Goal: Task Accomplishment & Management: Complete application form

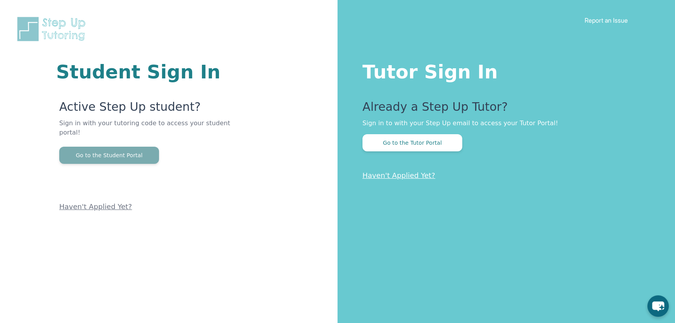
click at [134, 150] on button "Go to the Student Portal" at bounding box center [109, 155] width 100 height 17
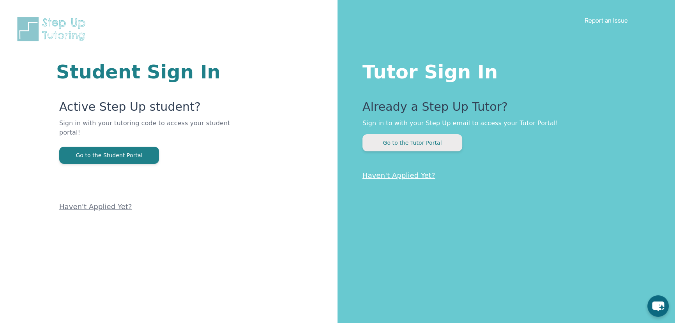
click at [418, 148] on button "Go to the Tutor Portal" at bounding box center [413, 142] width 100 height 17
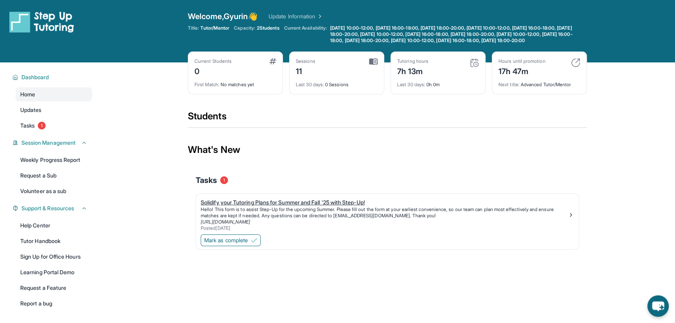
click at [266, 219] on p "Hello! This form is to assist Step-Up for the upcoming Summer. Please fill out …" at bounding box center [384, 212] width 367 height 12
click at [56, 133] on link "Tasks 1" at bounding box center [54, 126] width 76 height 14
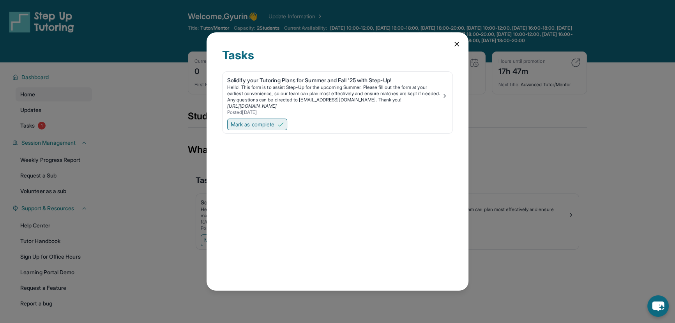
click at [267, 123] on span "Mark as complete" at bounding box center [253, 124] width 44 height 8
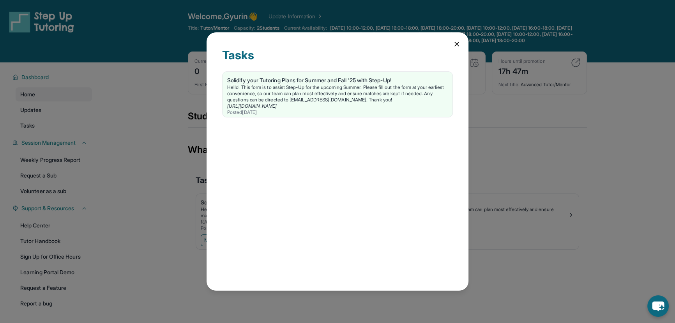
click at [402, 82] on div "Solidify your Tutoring Plans for Summer and Fall '25 with Step-Up!" at bounding box center [337, 80] width 221 height 8
click at [184, 100] on div "Tasks Solidify your Tutoring Plans for Summer and Fall '25 with Step-Up! Hello!…" at bounding box center [337, 161] width 675 height 323
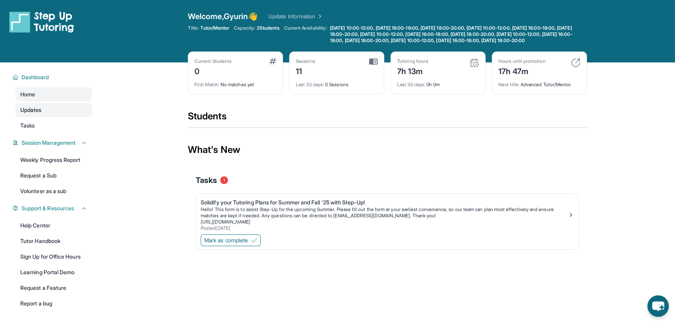
click at [46, 117] on link "Updates" at bounding box center [54, 110] width 76 height 14
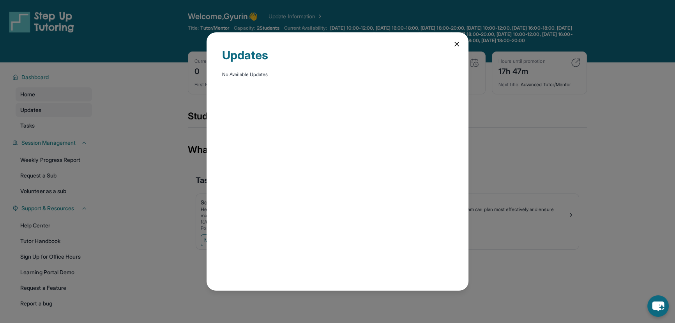
click at [46, 119] on div "Updates No Available Updates" at bounding box center [337, 161] width 675 height 323
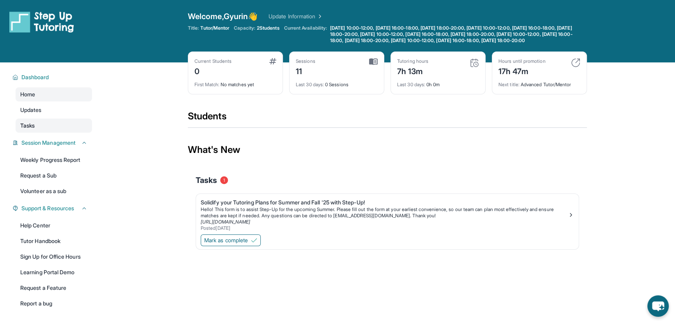
click at [43, 127] on link "Tasks" at bounding box center [54, 126] width 76 height 14
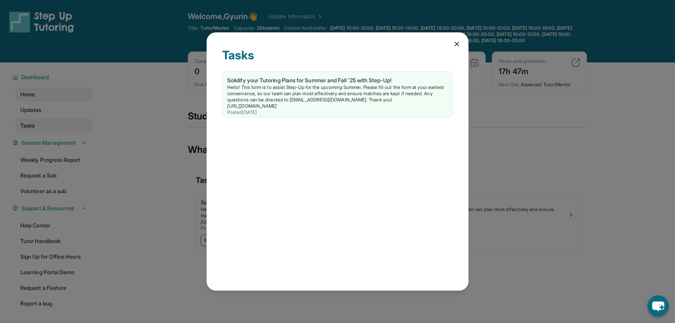
click at [43, 127] on div "Tasks Solidify your Tutoring Plans for Summer and Fall '25 with Step-Up! Hello!…" at bounding box center [337, 161] width 675 height 323
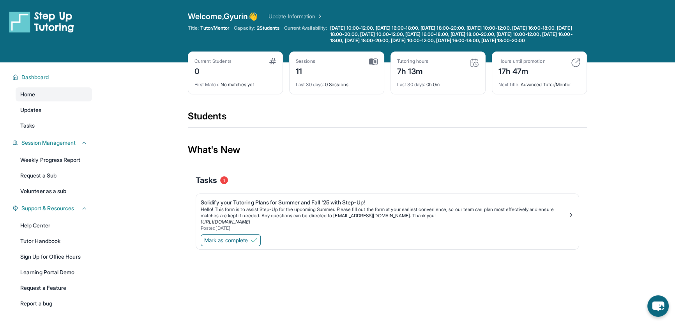
click at [577, 67] on img at bounding box center [575, 62] width 9 height 9
click at [247, 215] on p "Hello! This form is to assist Step-Up for the upcoming Summer. Please fill out …" at bounding box center [384, 212] width 367 height 12
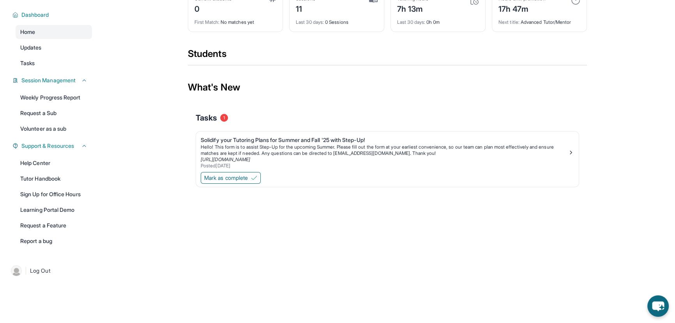
scroll to position [69, 0]
click at [51, 165] on link "Help Center" at bounding box center [54, 163] width 76 height 14
click at [56, 101] on link "Weekly Progress Report" at bounding box center [54, 97] width 76 height 14
